Goal: Task Accomplishment & Management: Complete application form

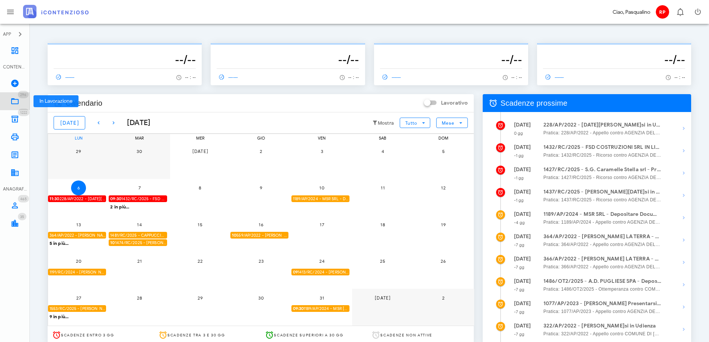
click at [23, 104] on link "296 In Lavorazione 296" at bounding box center [15, 101] width 30 height 18
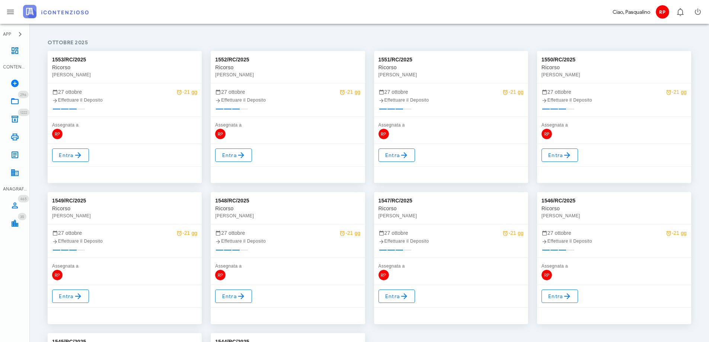
scroll to position [112, 0]
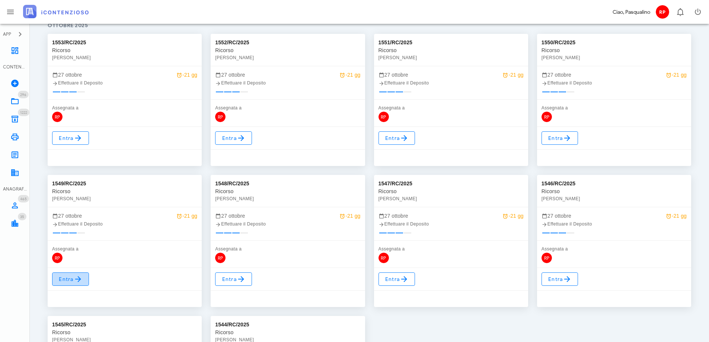
click at [82, 274] on link "Entra" at bounding box center [70, 278] width 37 height 13
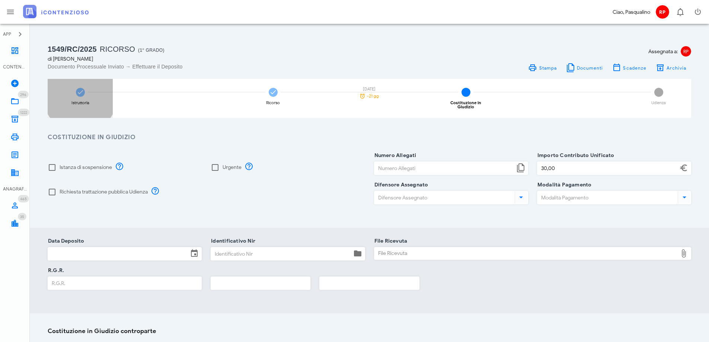
click at [88, 99] on div "Istruttoria" at bounding box center [80, 98] width 65 height 39
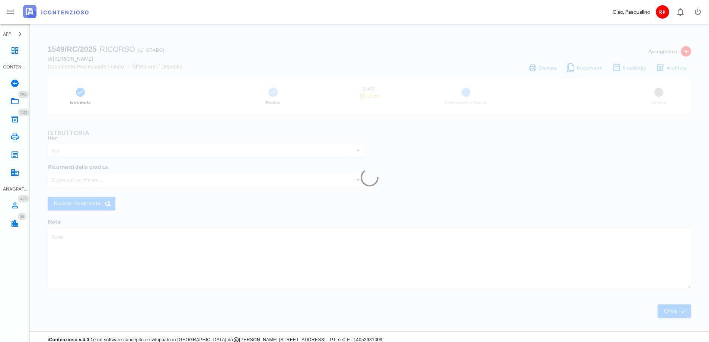
type input "Ricorso"
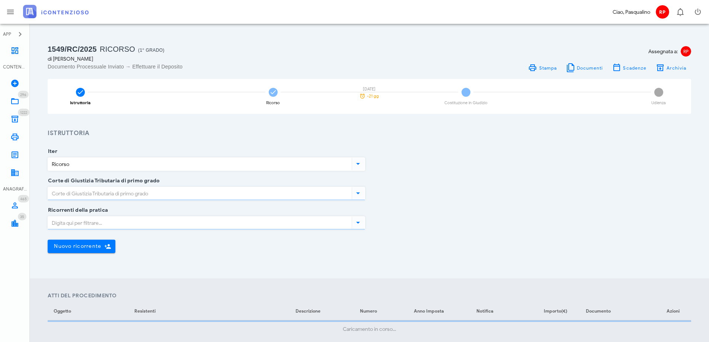
type input "Siracusa"
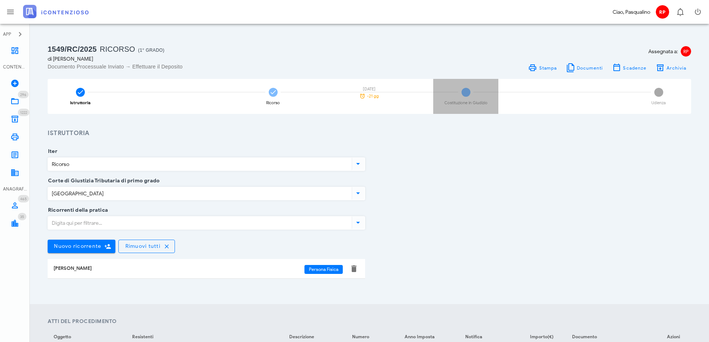
click at [456, 99] on div "3 Costituzione in Giudizio" at bounding box center [465, 96] width 65 height 35
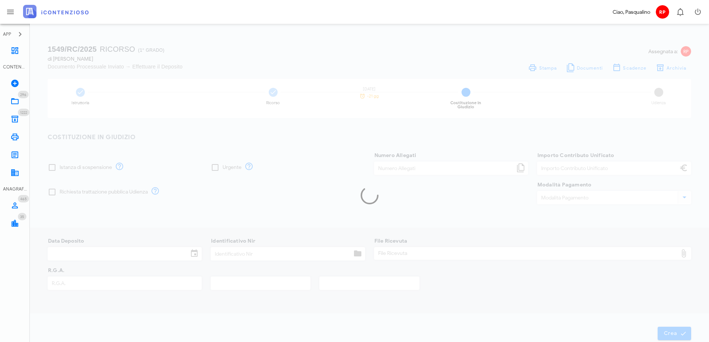
type input "30,00"
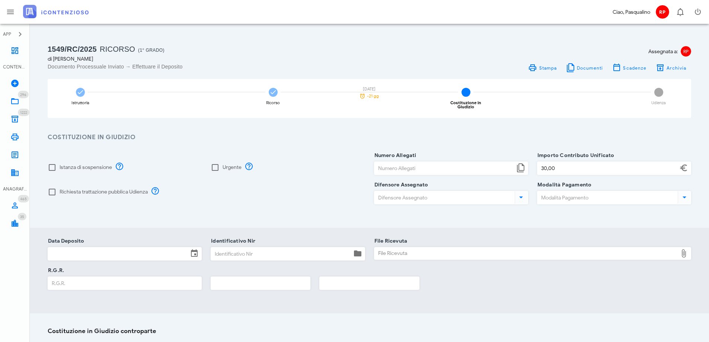
click at [103, 254] on input "Data Deposito" at bounding box center [118, 254] width 140 height 13
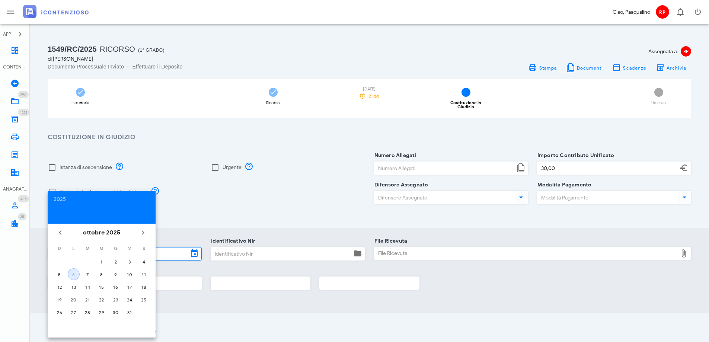
drag, startPoint x: 74, startPoint y: 270, endPoint x: 95, endPoint y: 266, distance: 21.5
click at [74, 270] on button "6" at bounding box center [74, 274] width 12 height 12
type input "06/10/2025"
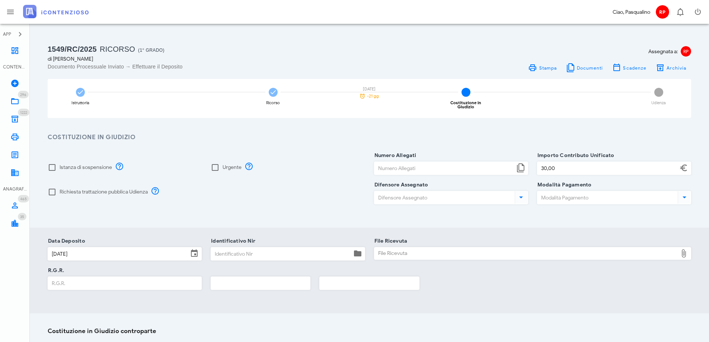
click at [220, 248] on input "Identificativo Nir" at bounding box center [281, 254] width 140 height 13
type input "356"
click at [497, 250] on div "File Ricevuta" at bounding box center [526, 254] width 304 height 12
type input "C:\fakepath\Ricevuta_NIR_T-1389342-2025.pdf"
click at [160, 277] on input "R.G.R." at bounding box center [124, 283] width 153 height 13
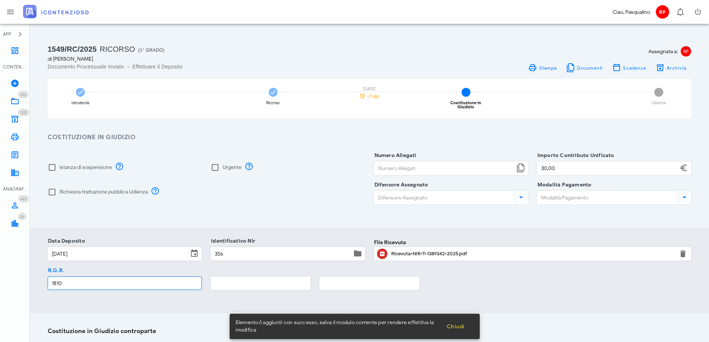
type input "1810"
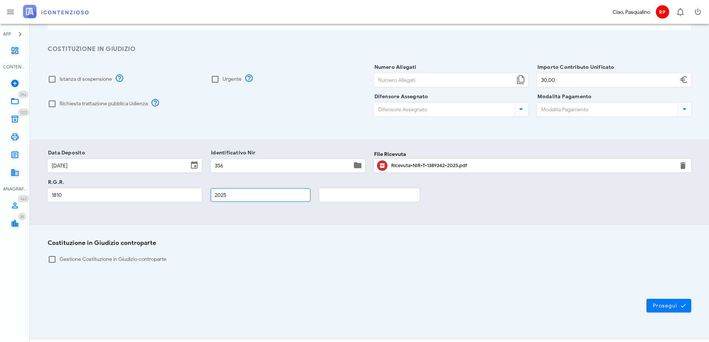
scroll to position [98, 0]
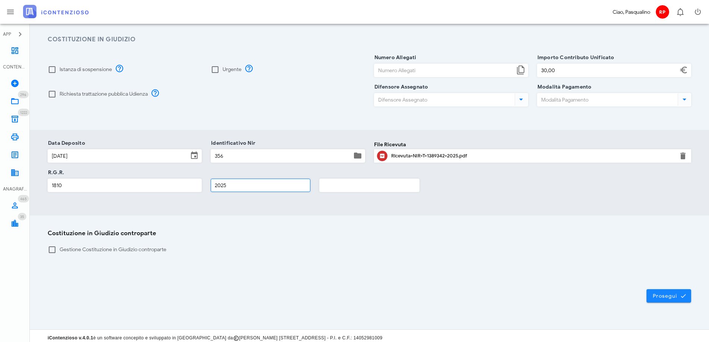
type input "2025"
click at [672, 289] on button "Prosegui" at bounding box center [669, 295] width 45 height 13
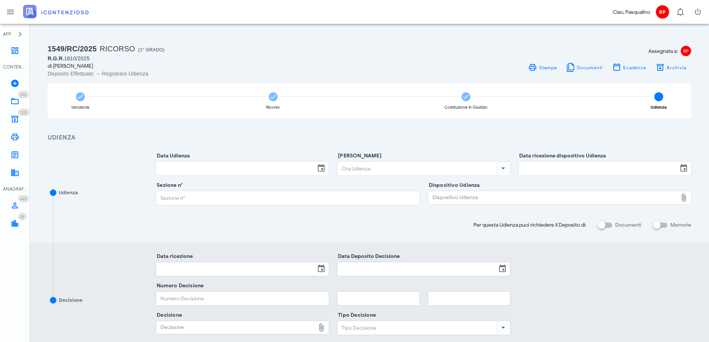
scroll to position [0, 0]
click at [678, 70] on span "Archivia" at bounding box center [676, 68] width 20 height 6
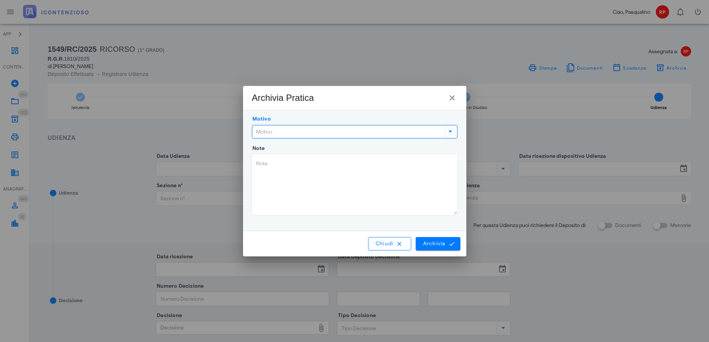
click at [360, 135] on input "Motivo" at bounding box center [347, 131] width 190 height 13
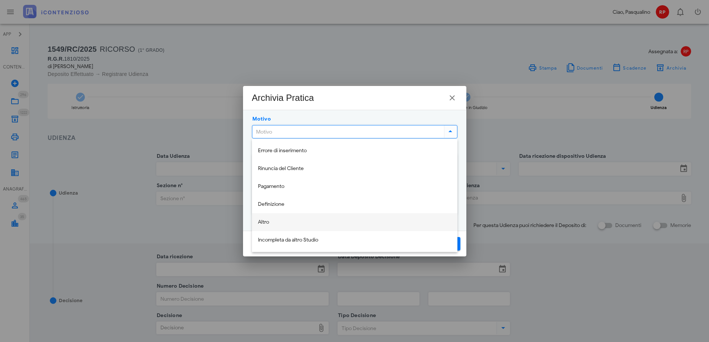
click at [288, 217] on div "Altro" at bounding box center [355, 222] width 194 height 15
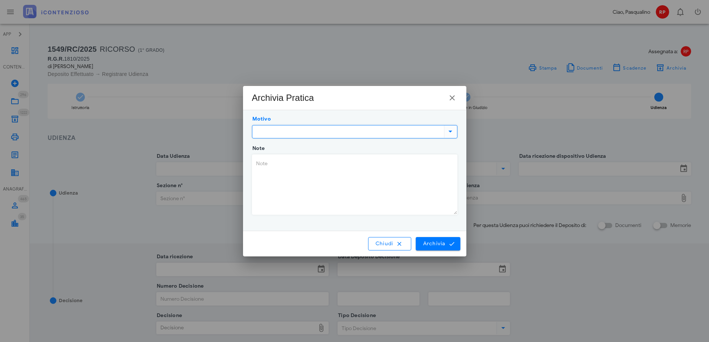
type input "Altro"
click at [452, 245] on icon "submit" at bounding box center [452, 243] width 7 height 7
